Goal: Task Accomplishment & Management: Manage account settings

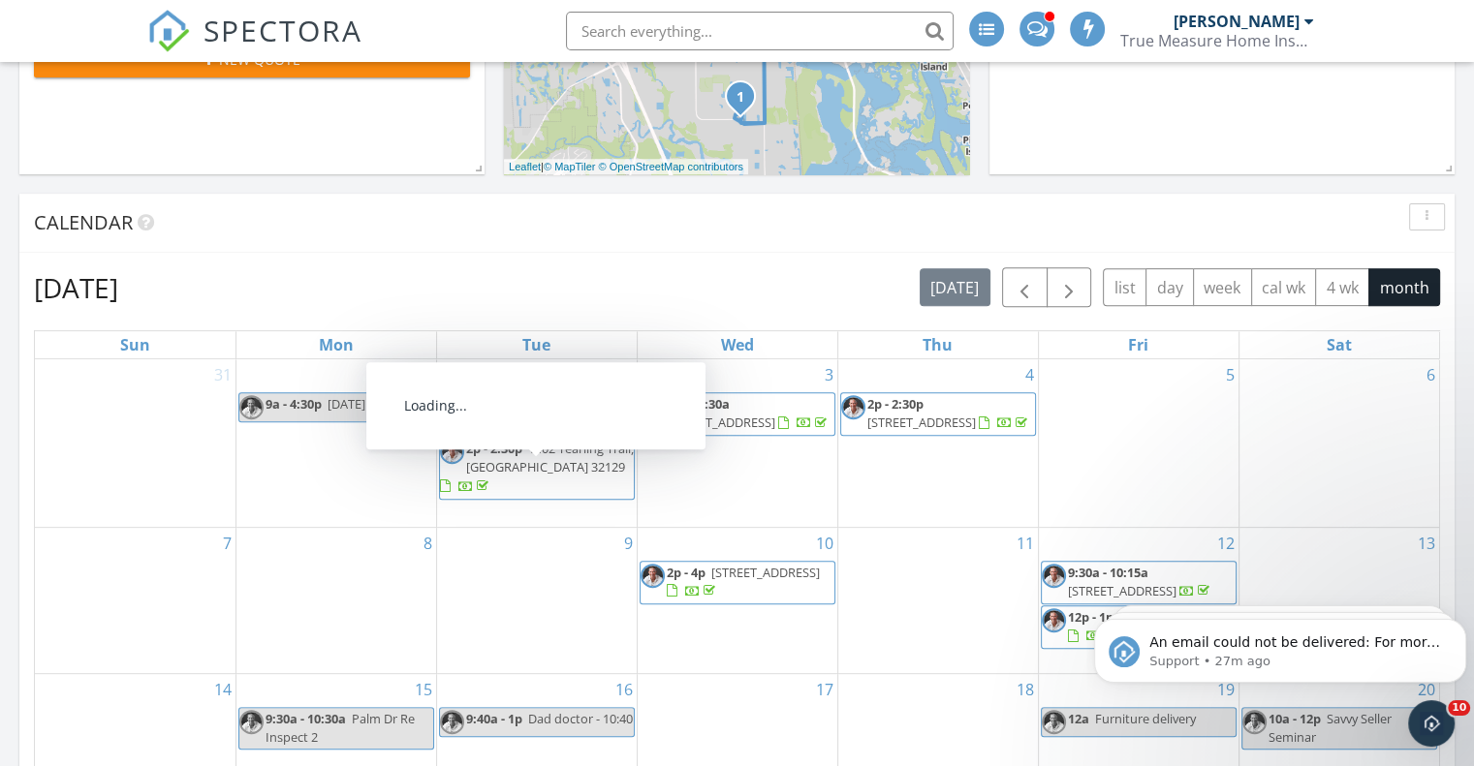
scroll to position [969, 0]
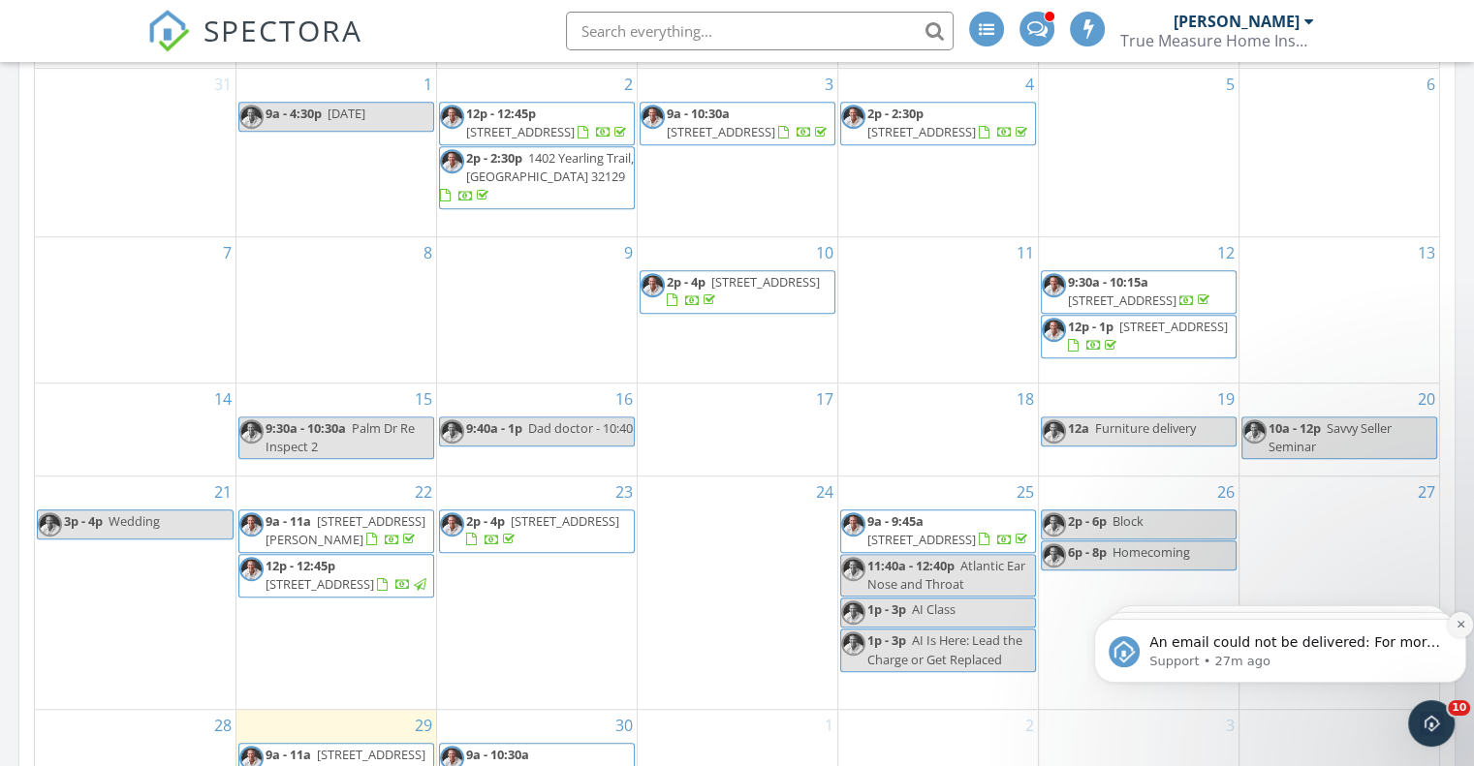
click at [1461, 622] on icon "Dismiss notification" at bounding box center [1460, 624] width 11 height 11
click at [1461, 622] on icon "Dismiss notification" at bounding box center [1460, 625] width 9 height 9
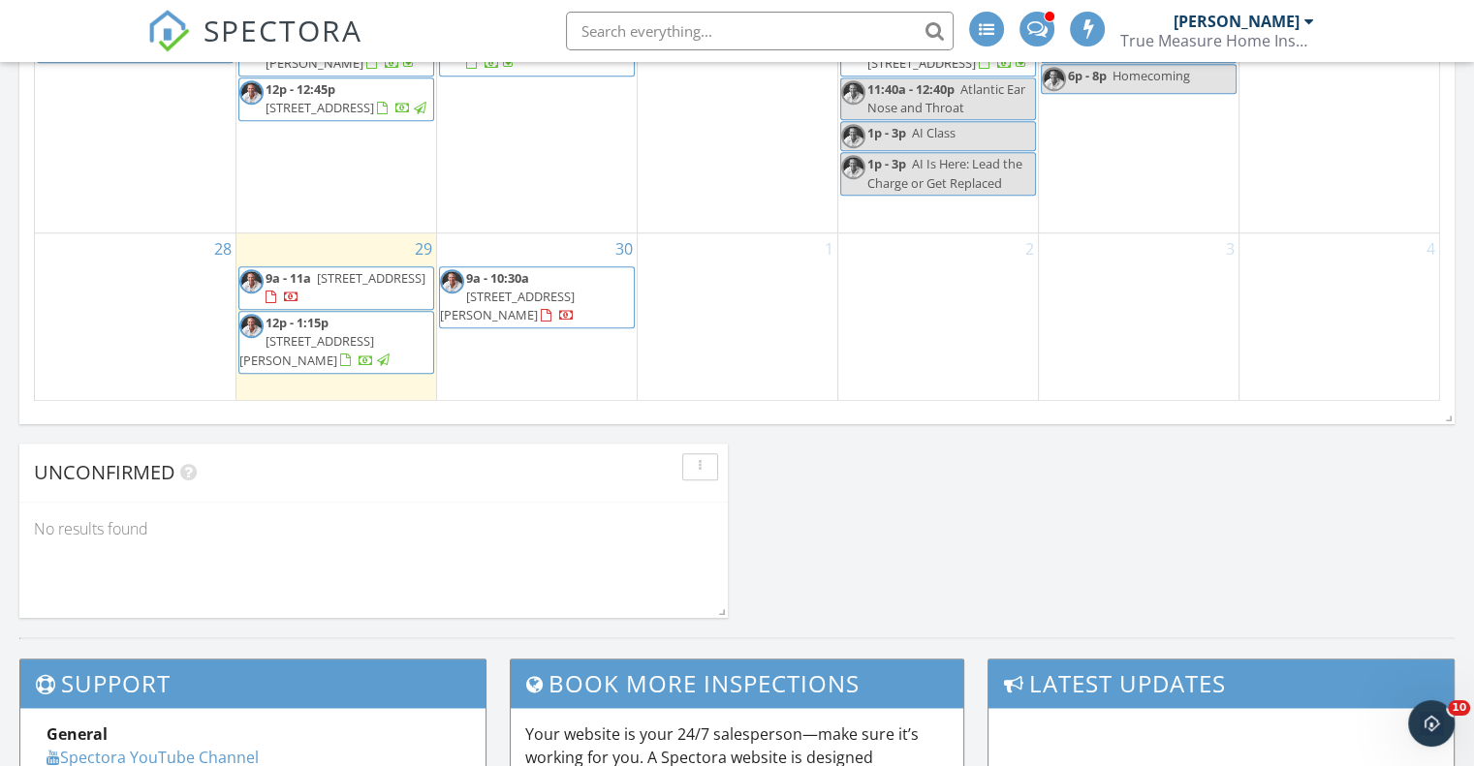
scroll to position [1550, 0]
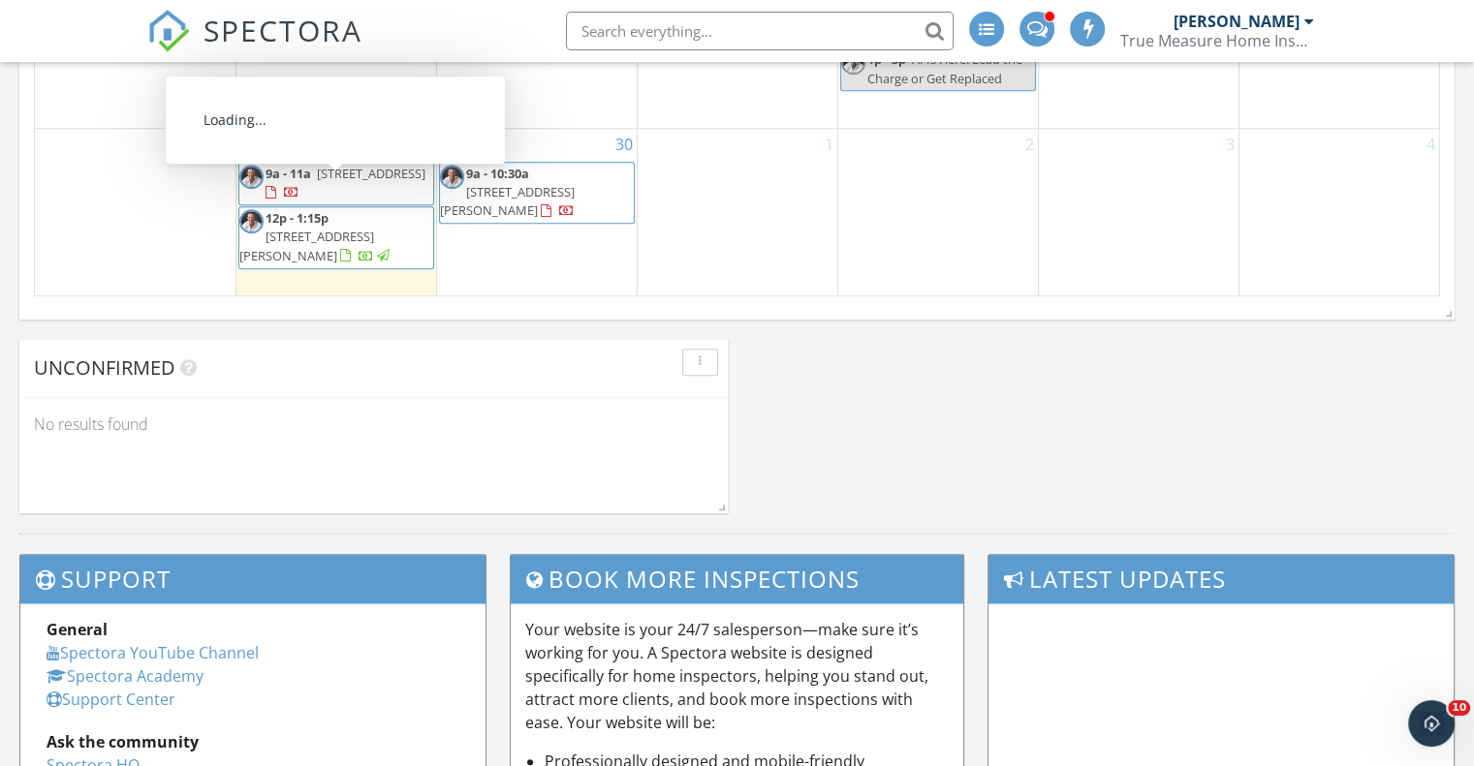
click at [321, 166] on span "5902 Wishing Well Dr, Port Orange 32127" at bounding box center [371, 173] width 109 height 17
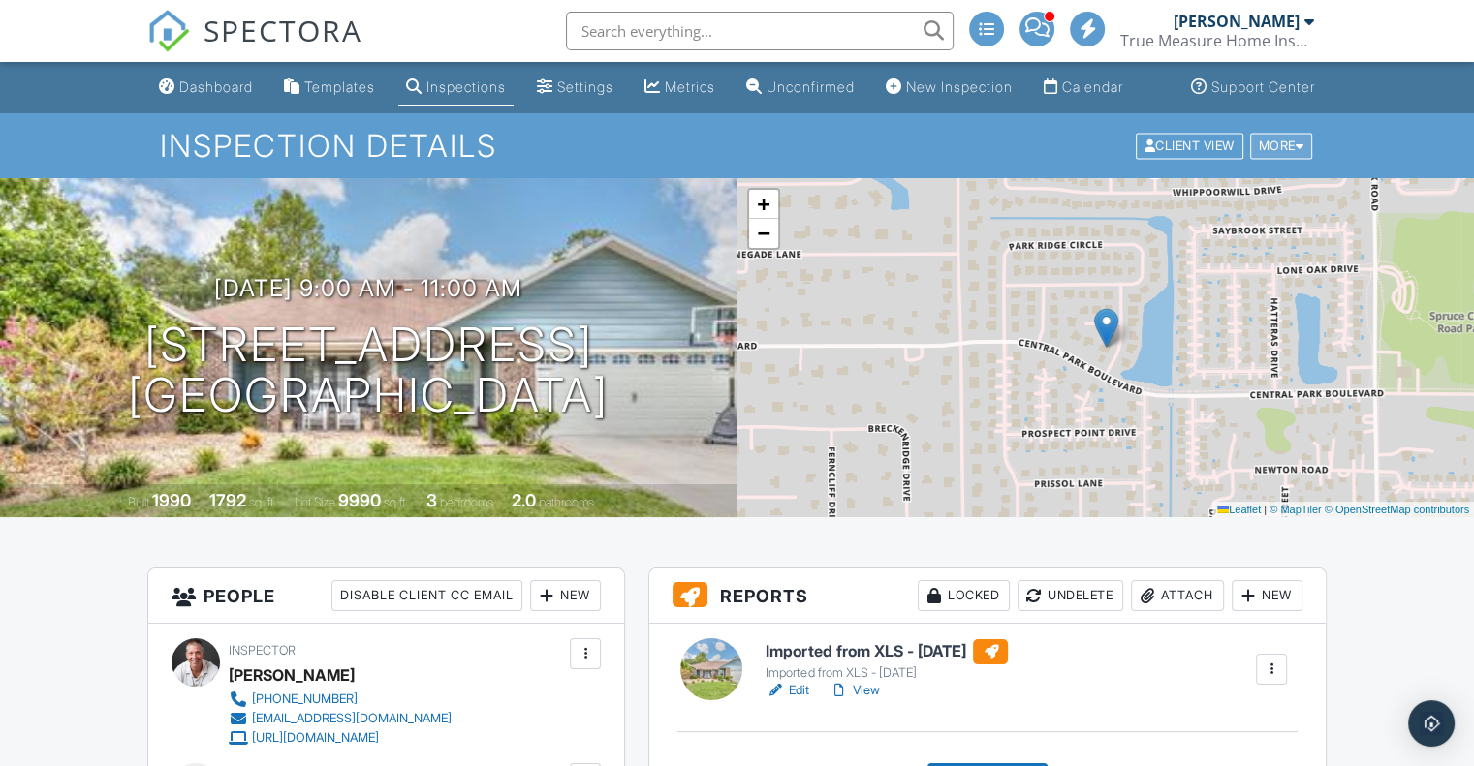
click at [1255, 159] on div "More" at bounding box center [1281, 146] width 63 height 26
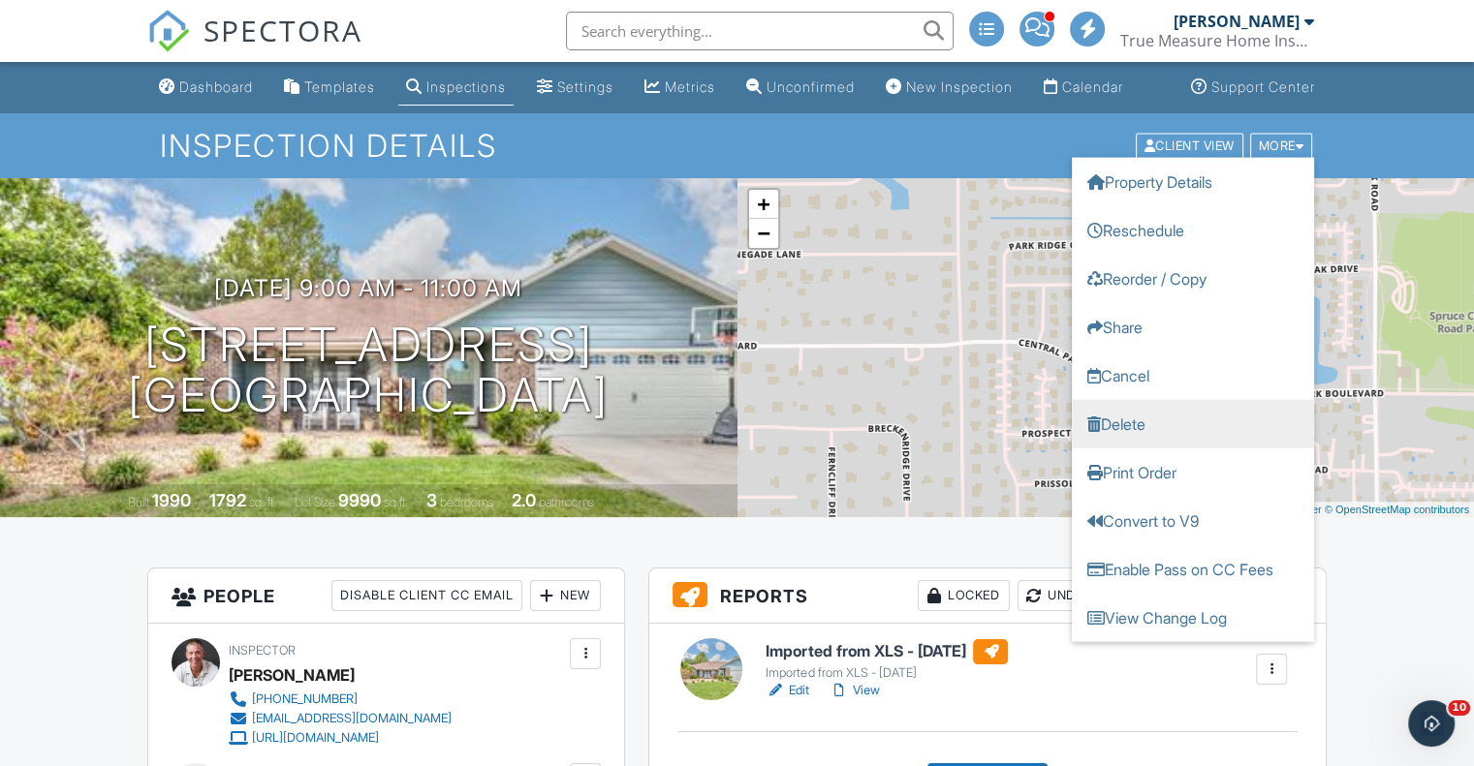
click at [1143, 444] on link "Delete" at bounding box center [1193, 423] width 242 height 48
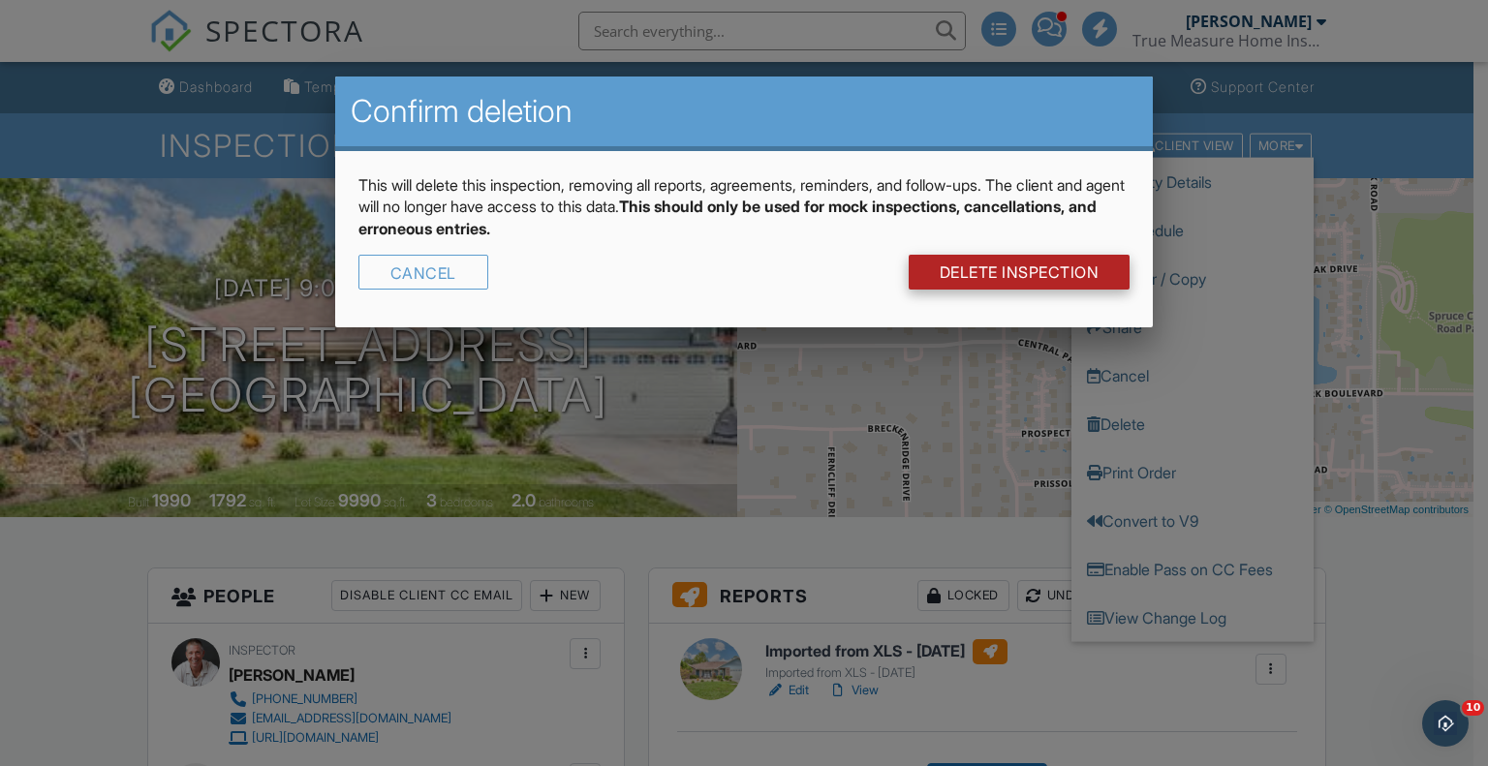
click at [1022, 263] on link "DELETE Inspection" at bounding box center [1020, 272] width 222 height 35
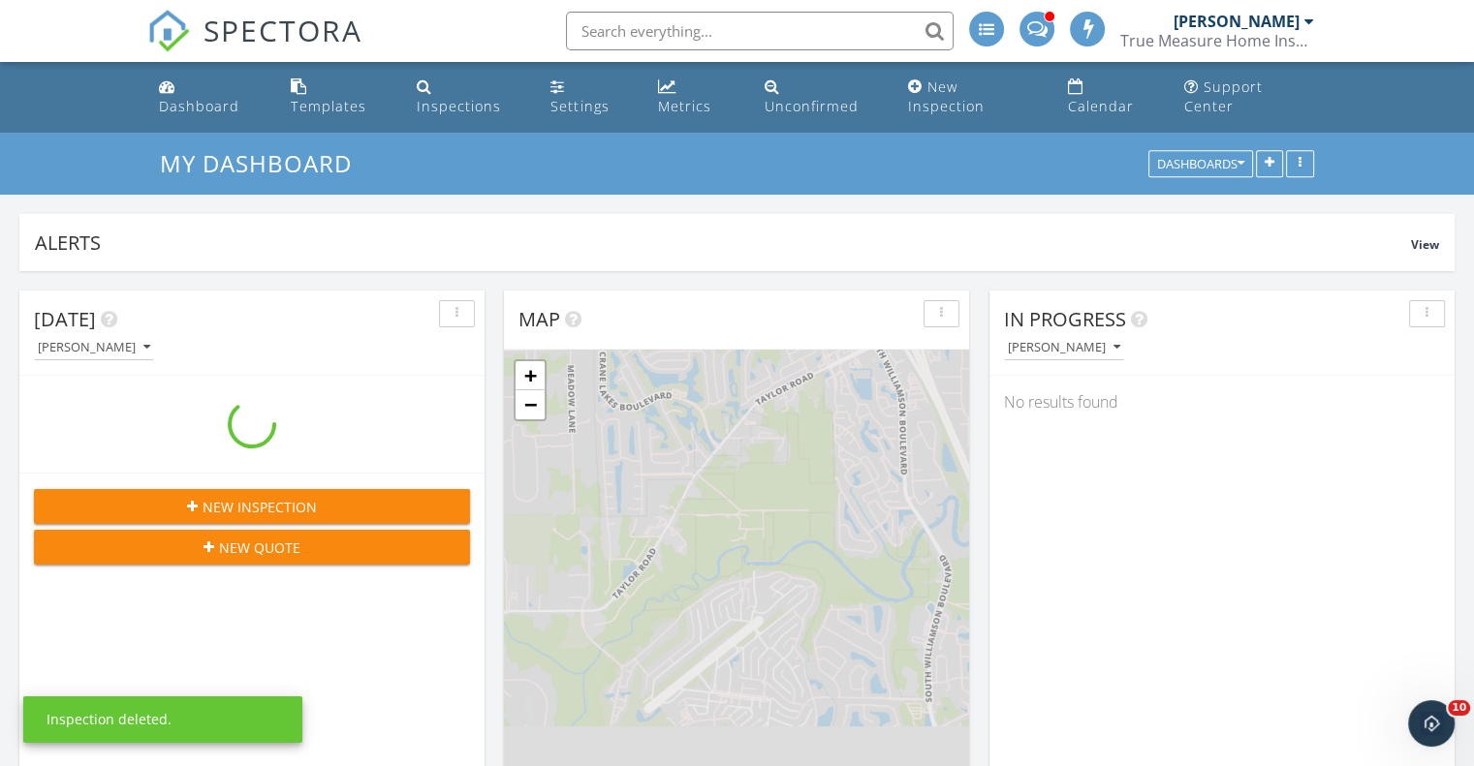
scroll to position [1842, 1504]
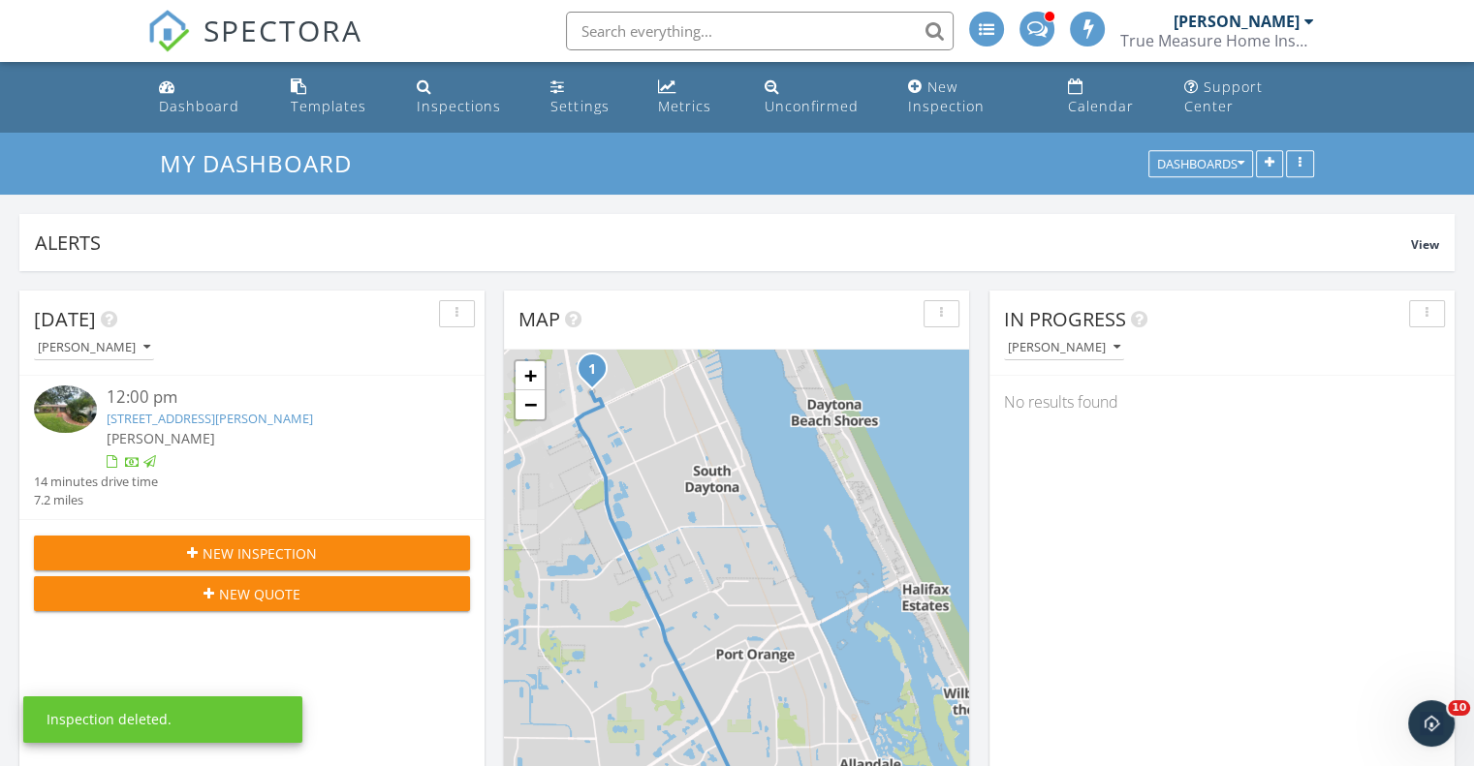
click at [1046, 17] on div at bounding box center [1049, 17] width 12 height 12
